Goal: Find specific fact: Find specific page/section

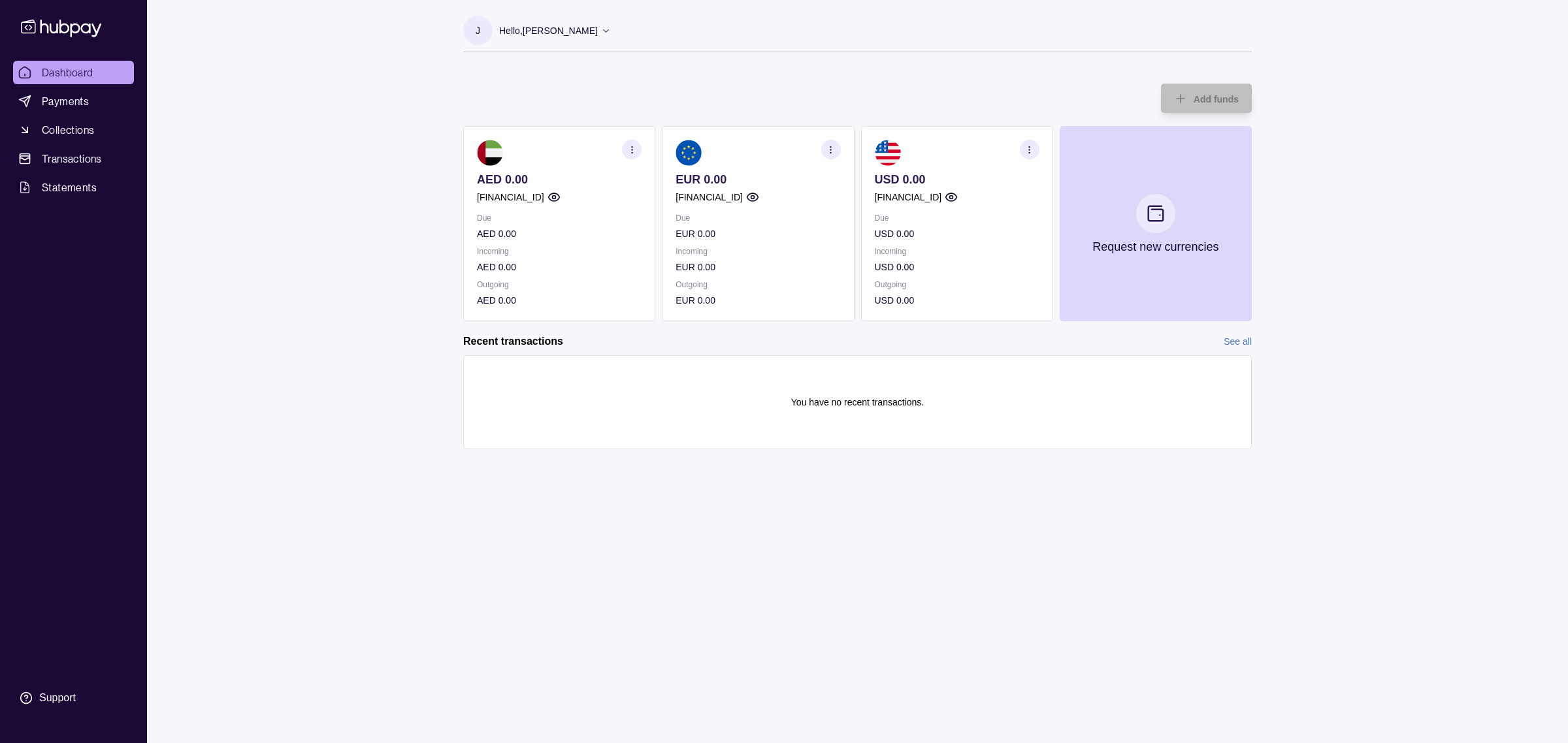
click at [893, 250] on p "Incoming" at bounding box center [957, 251] width 165 height 14
click at [1030, 151] on icon "button" at bounding box center [1030, 150] width 10 height 10
click at [377, 225] on div "Dashboard Payments Collections Transactions Statements Support J Hello, [PERSON…" at bounding box center [784, 371] width 1568 height 743
click at [942, 201] on p "[FINANCIAL_ID]" at bounding box center [909, 196] width 67 height 14
click at [942, 197] on p "[FINANCIAL_ID]" at bounding box center [909, 196] width 67 height 14
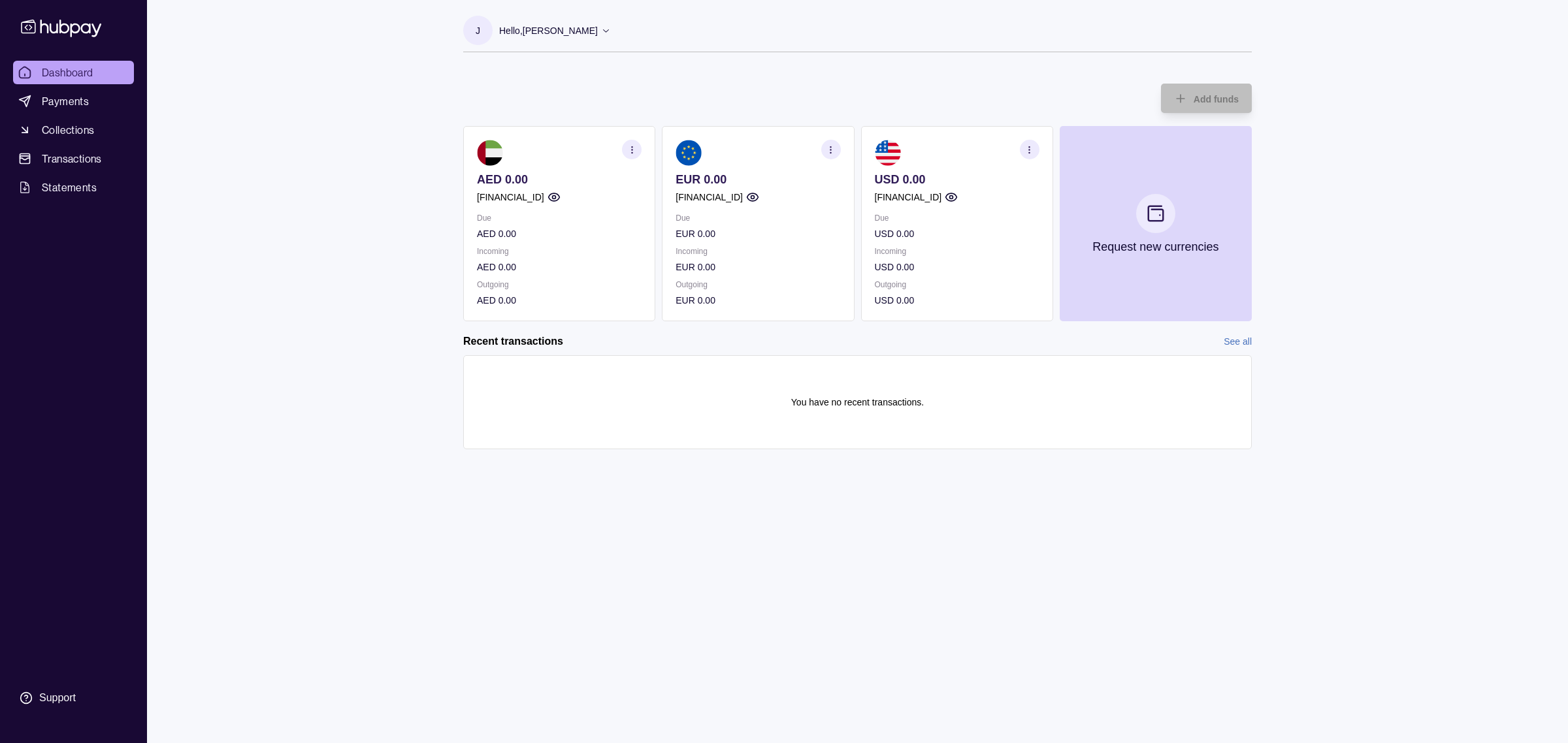
click at [942, 197] on p "[FINANCIAL_ID]" at bounding box center [909, 196] width 67 height 14
click at [957, 193] on icon "button" at bounding box center [951, 196] width 11 height 8
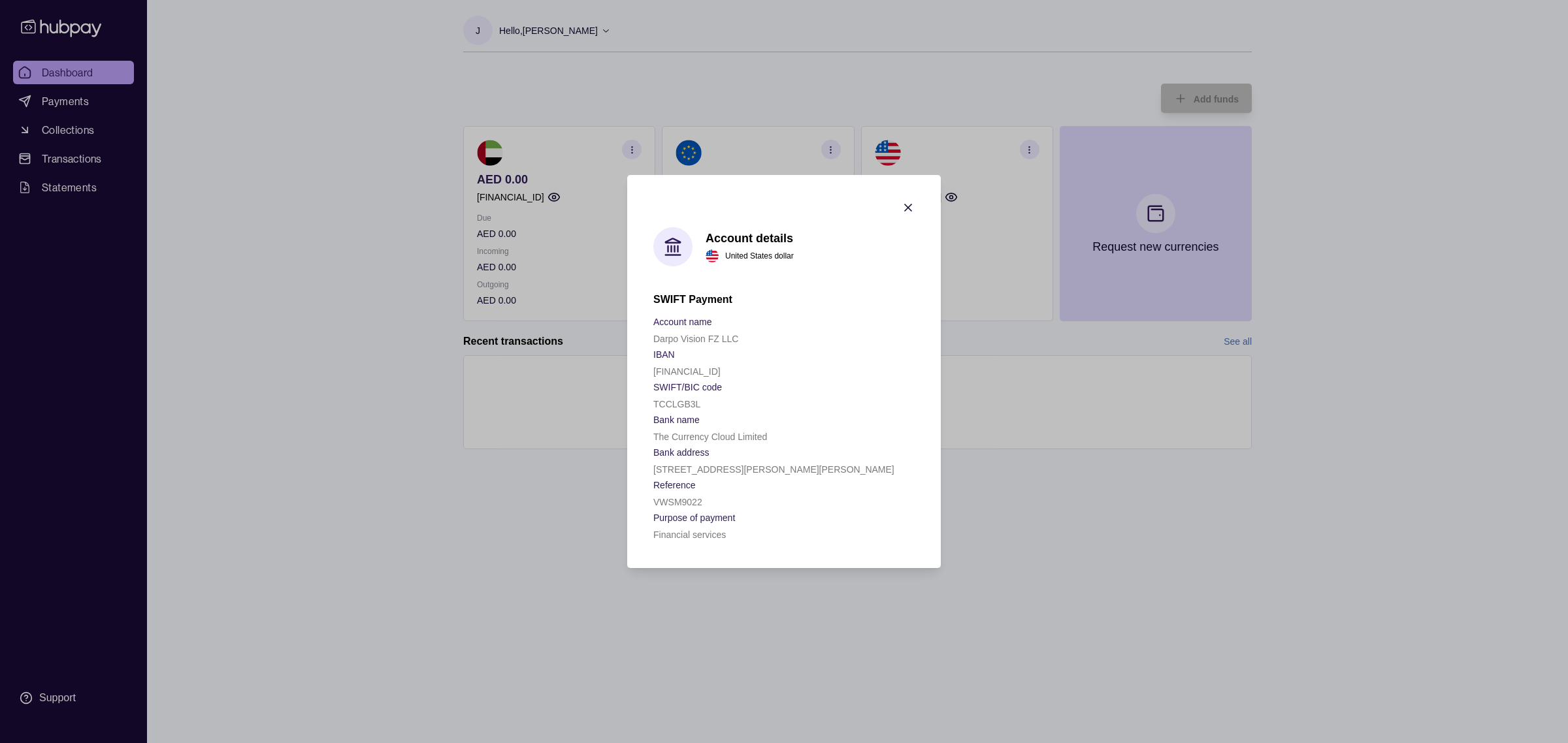
click at [772, 369] on div "[FINANCIAL_ID]" at bounding box center [784, 371] width 261 height 16
drag, startPoint x: 771, startPoint y: 368, endPoint x: 648, endPoint y: 367, distance: 123.0
click at [648, 367] on section "Account details United States dollar SWIFT Payment Account name Darpo Vision FZ…" at bounding box center [784, 371] width 313 height 393
copy p "[FINANCIAL_ID]"
